Goal: Navigation & Orientation: Find specific page/section

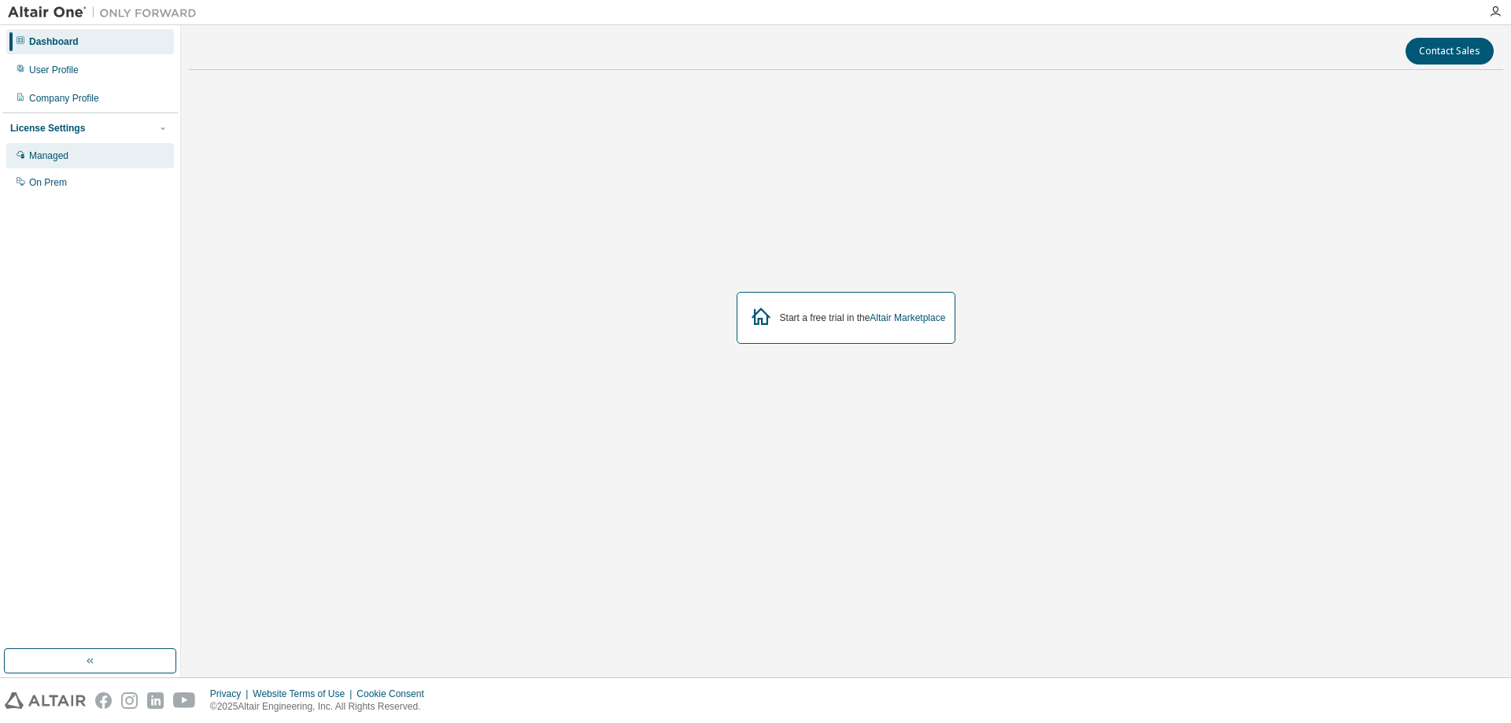
click at [27, 144] on div "Managed" at bounding box center [90, 155] width 168 height 25
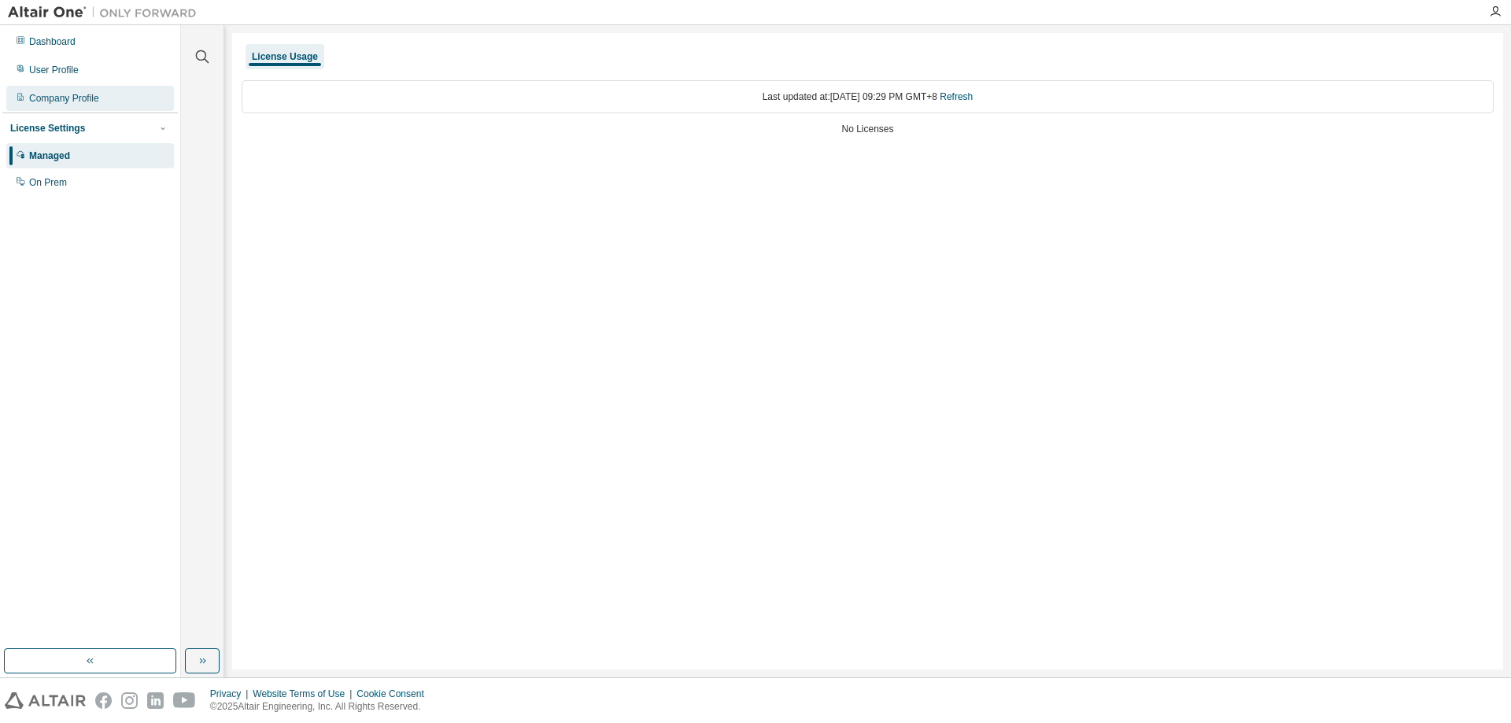
click at [104, 104] on div "Company Profile" at bounding box center [90, 98] width 168 height 25
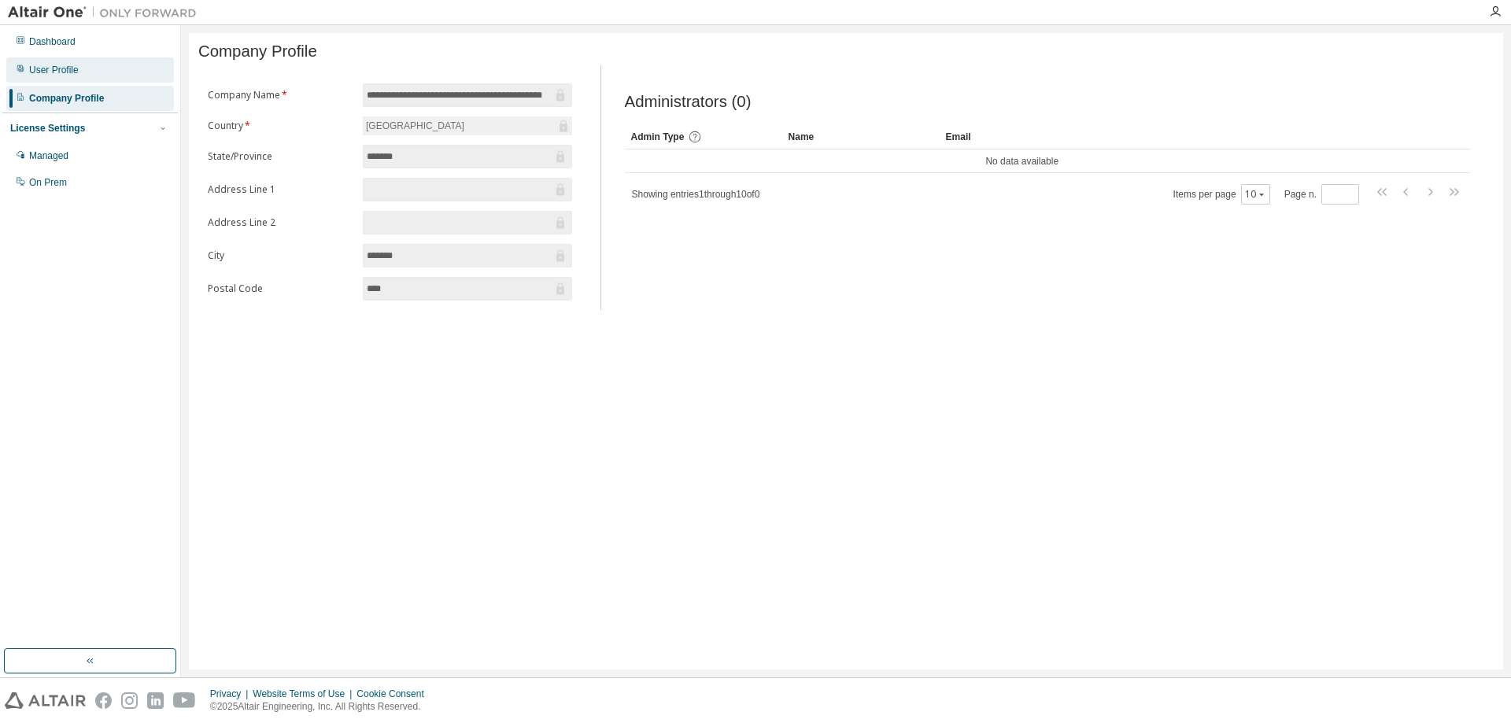
click at [99, 78] on div "User Profile" at bounding box center [90, 69] width 168 height 25
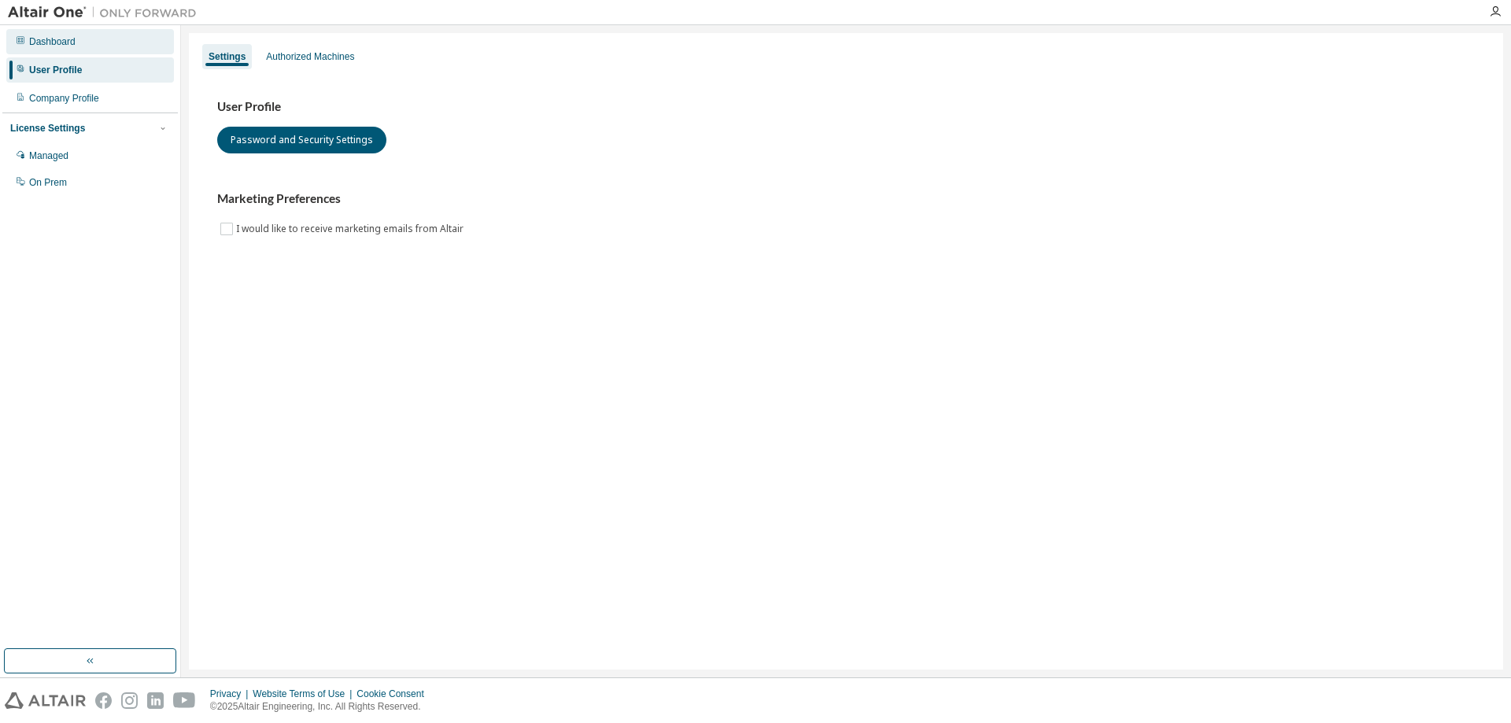
click at [83, 44] on div "Dashboard" at bounding box center [90, 41] width 168 height 25
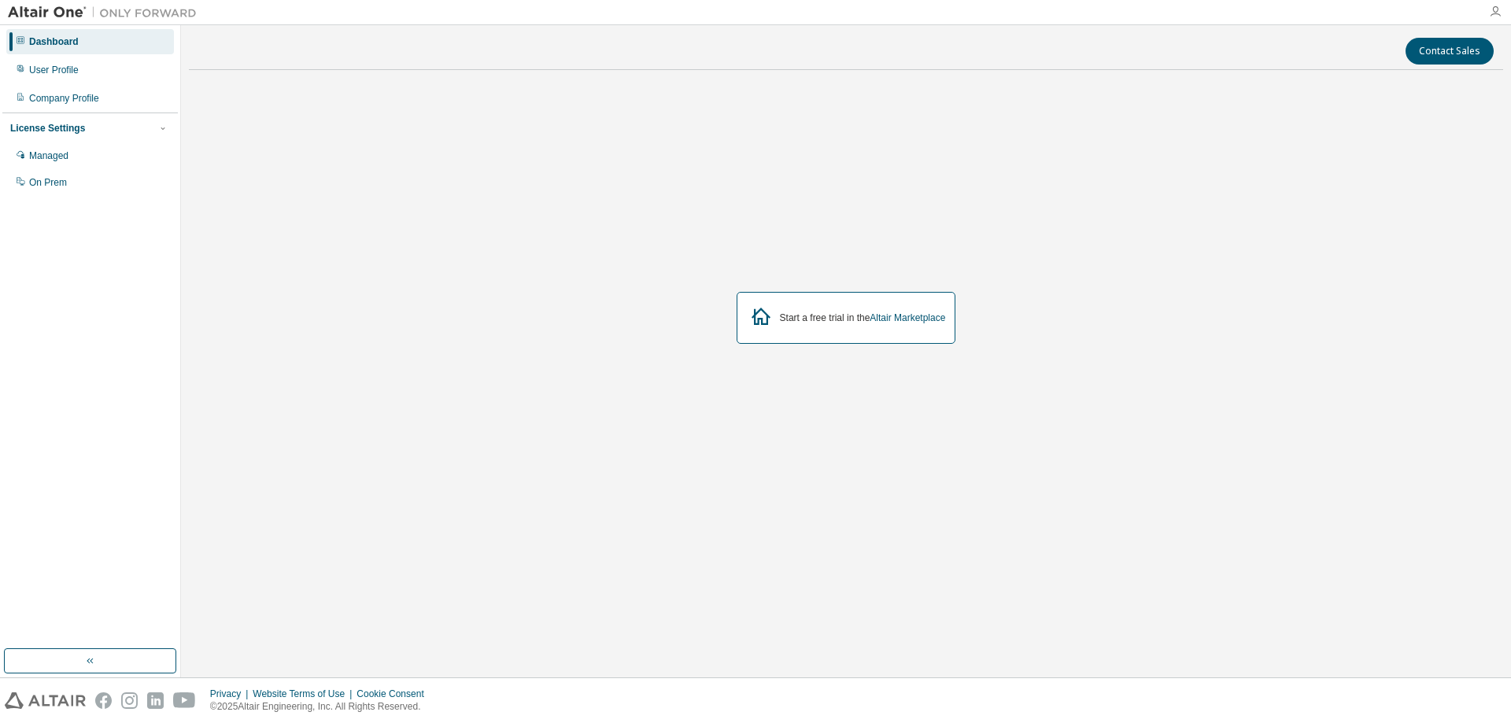
drag, startPoint x: 1497, startPoint y: 0, endPoint x: 1497, endPoint y: 10, distance: 10.2
click at [1497, 1] on div at bounding box center [1495, 12] width 31 height 24
click at [1497, 10] on icon "button" at bounding box center [1495, 12] width 13 height 13
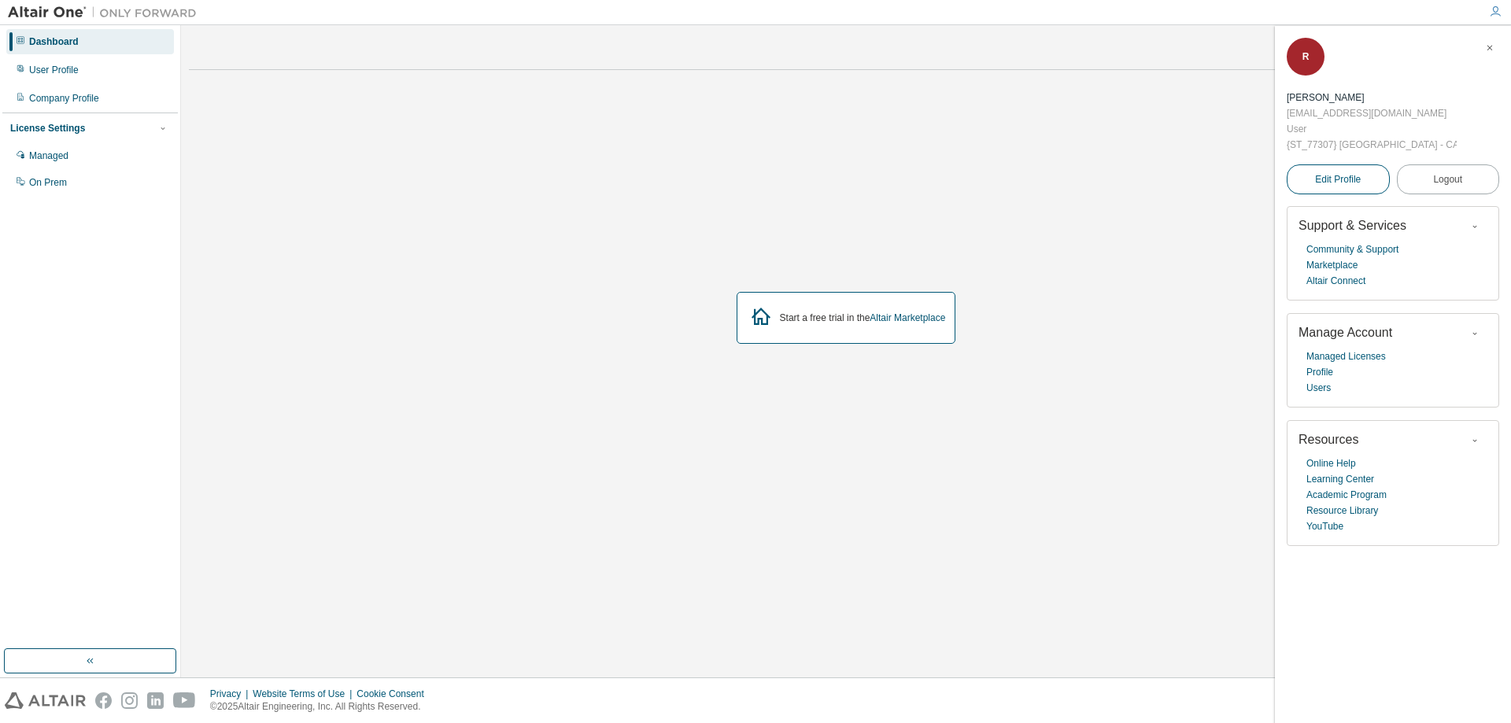
click at [1332, 167] on link "Edit Profile" at bounding box center [1338, 179] width 103 height 30
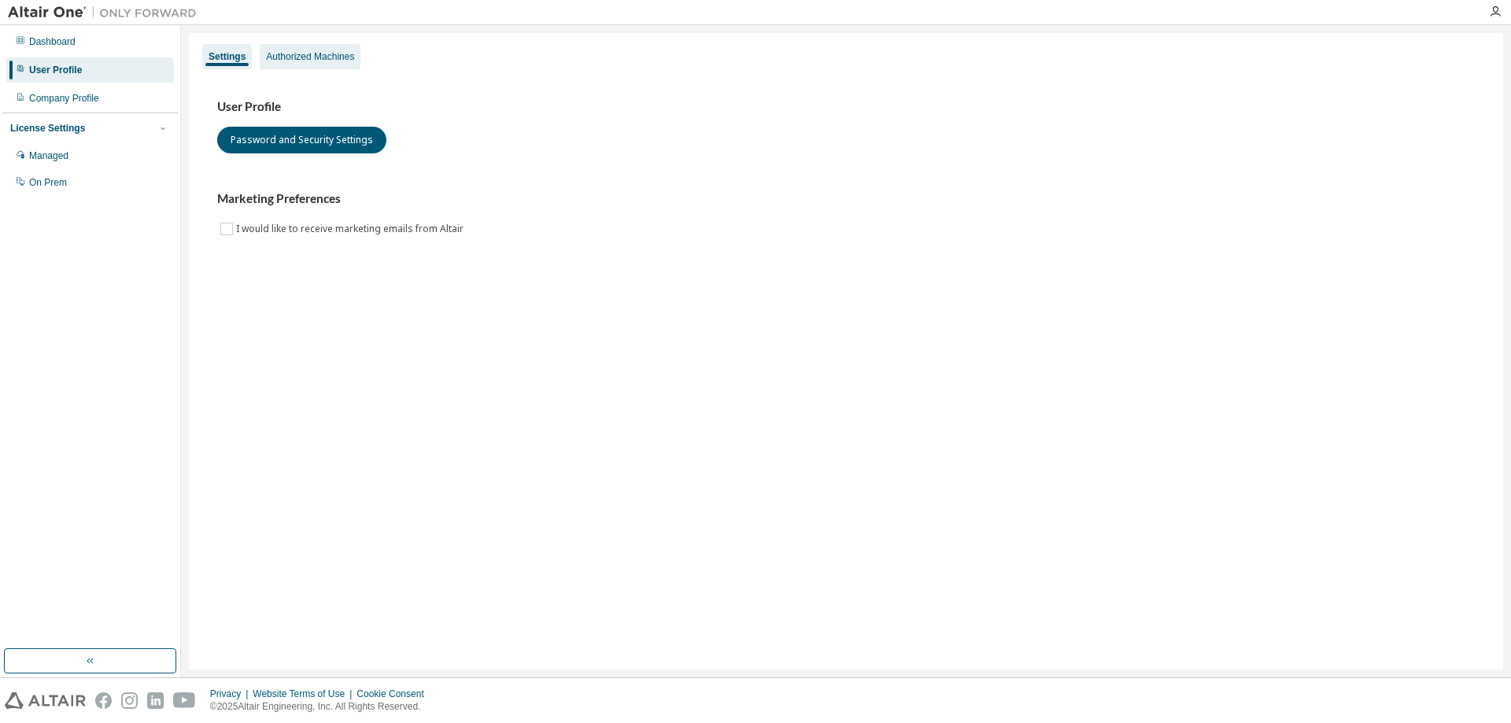
click at [295, 61] on div "Authorized Machines" at bounding box center [310, 56] width 88 height 13
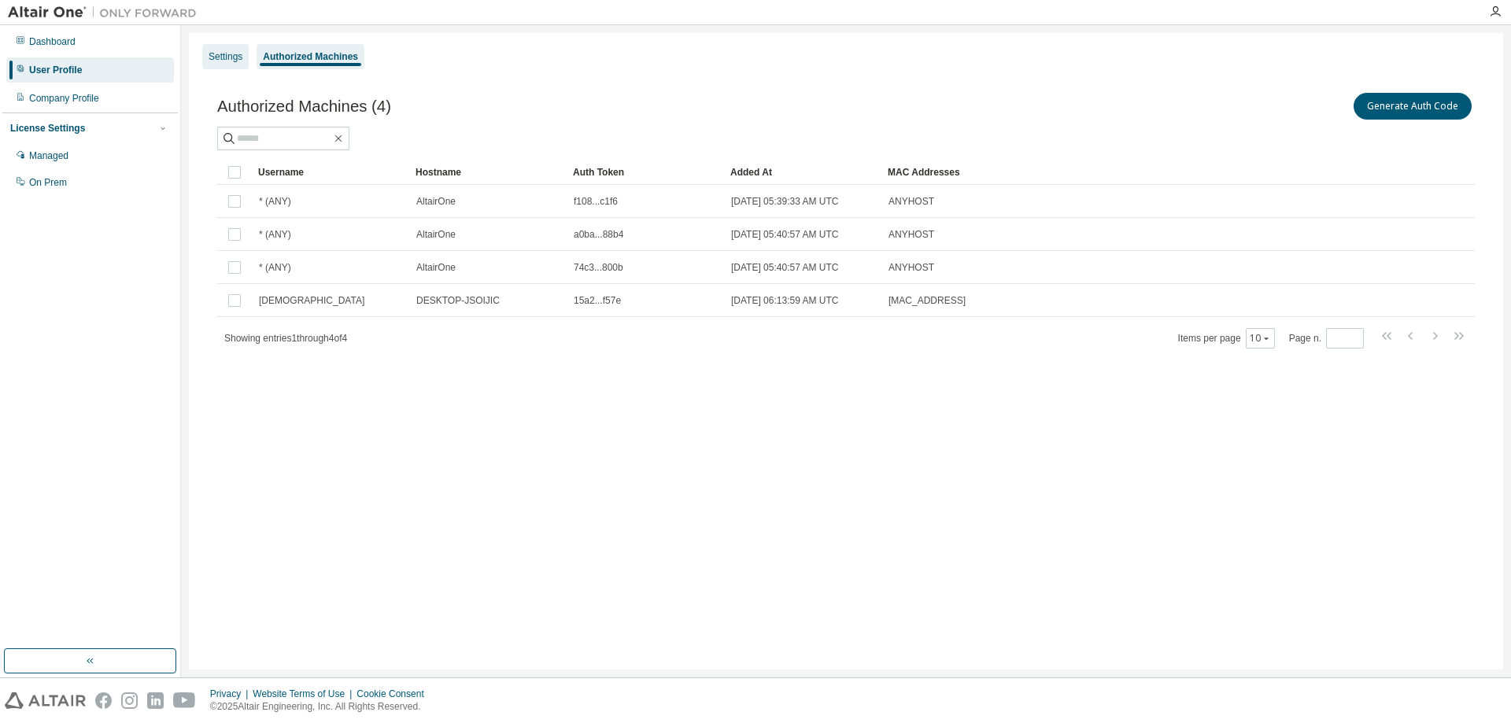
click at [225, 48] on div "Settings" at bounding box center [225, 56] width 46 height 25
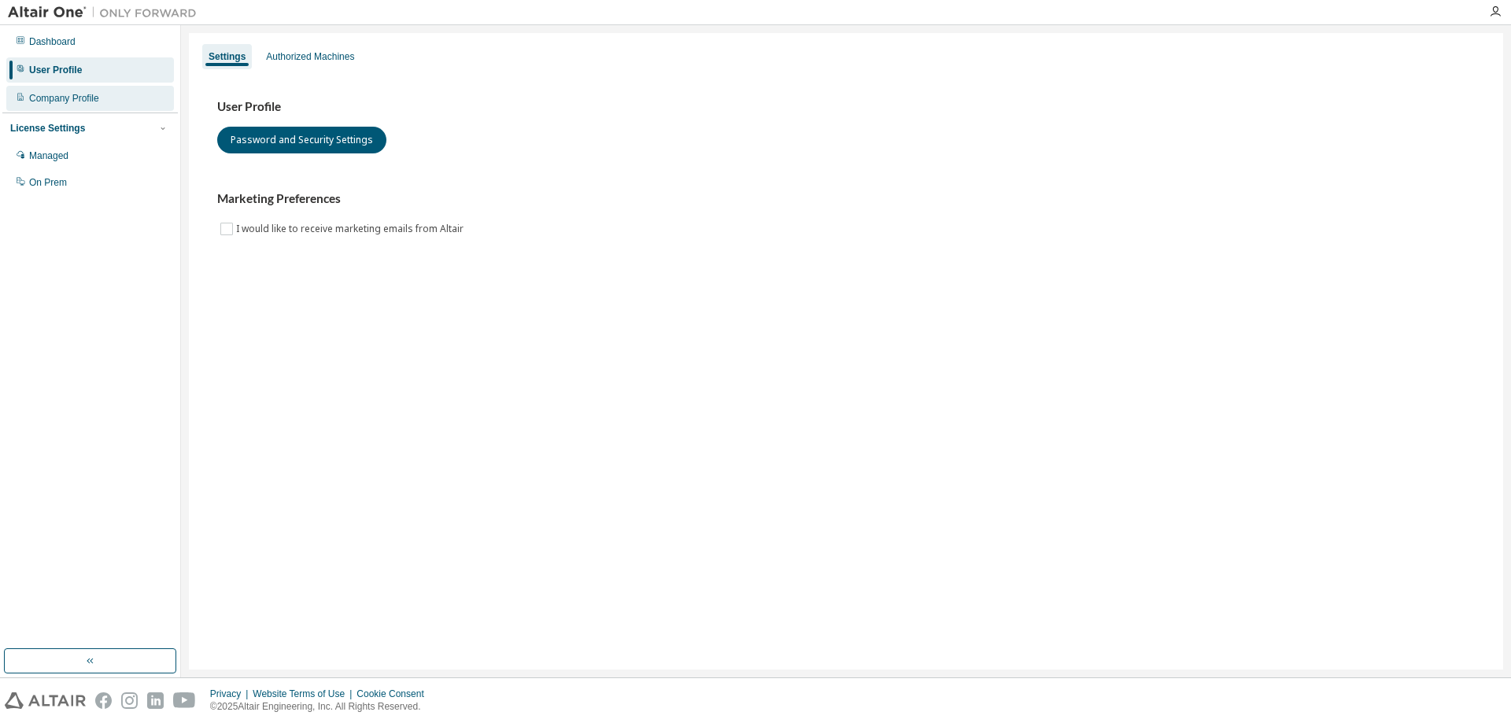
click at [104, 100] on div "Company Profile" at bounding box center [90, 98] width 168 height 25
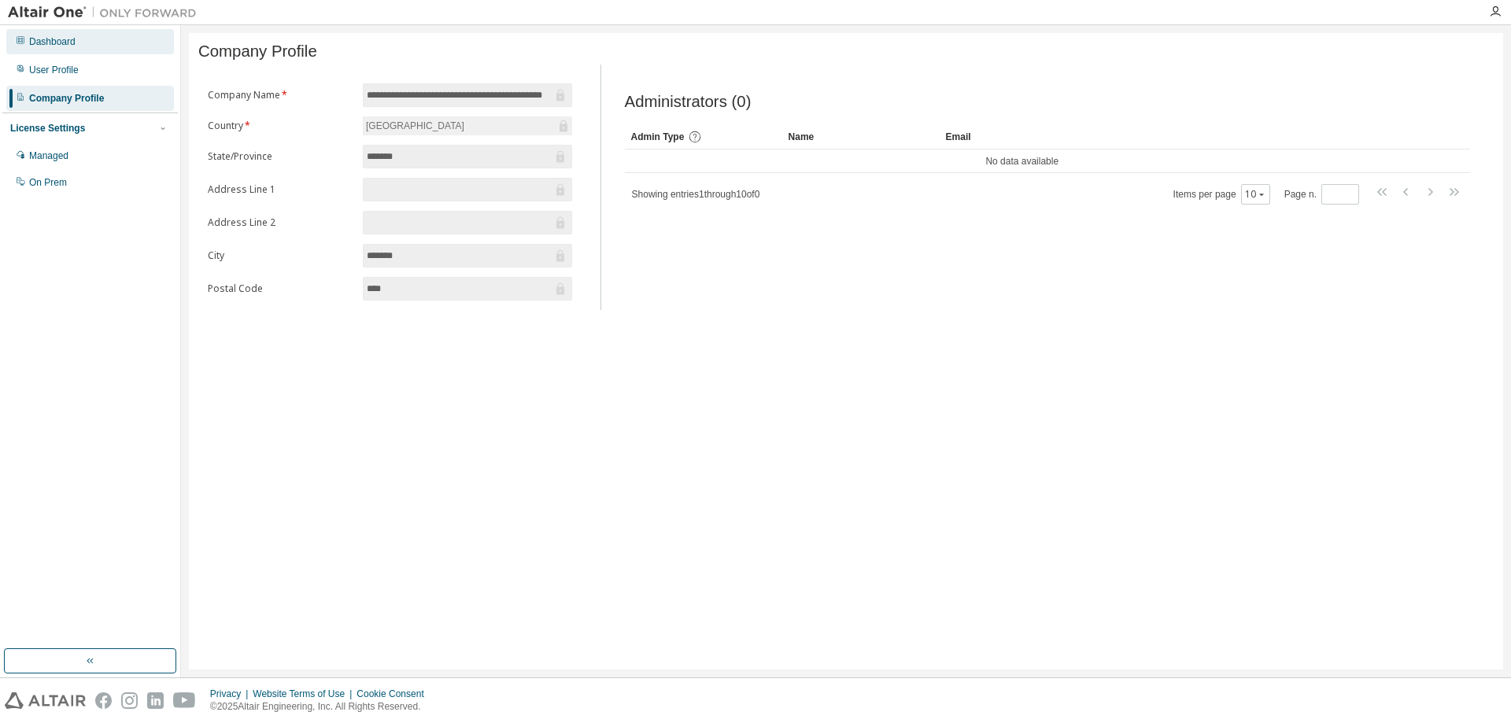
click at [109, 54] on div "Dashboard" at bounding box center [90, 41] width 168 height 25
